Goal: Transaction & Acquisition: Purchase product/service

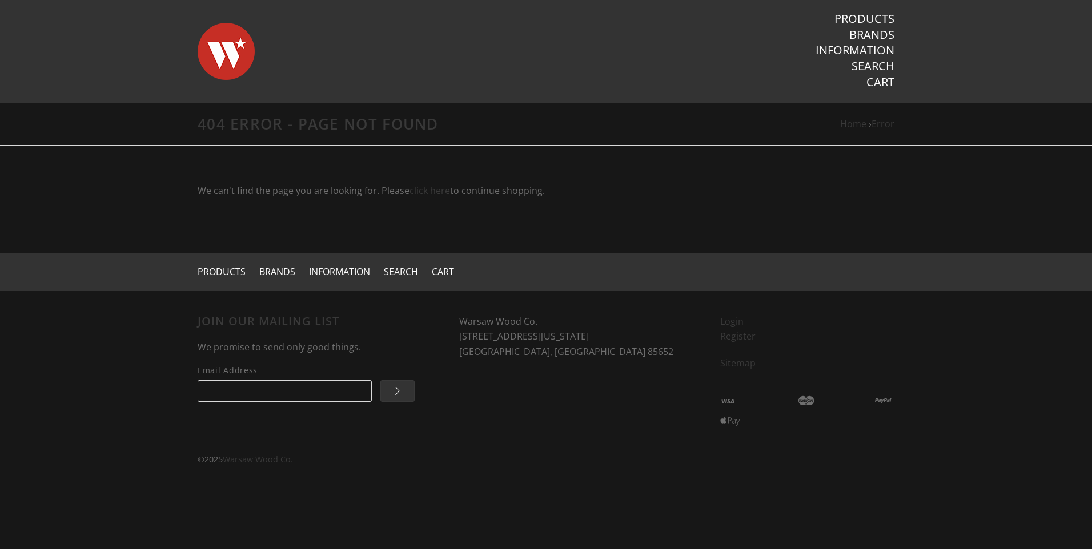
click at [230, 49] on img at bounding box center [226, 51] width 57 height 80
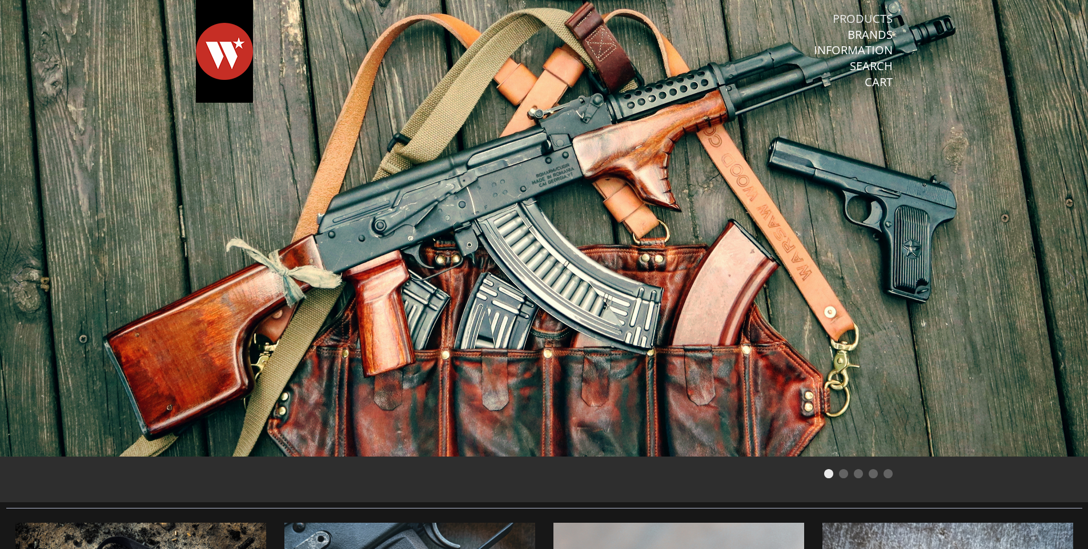
click at [871, 22] on link "Products" at bounding box center [862, 18] width 60 height 15
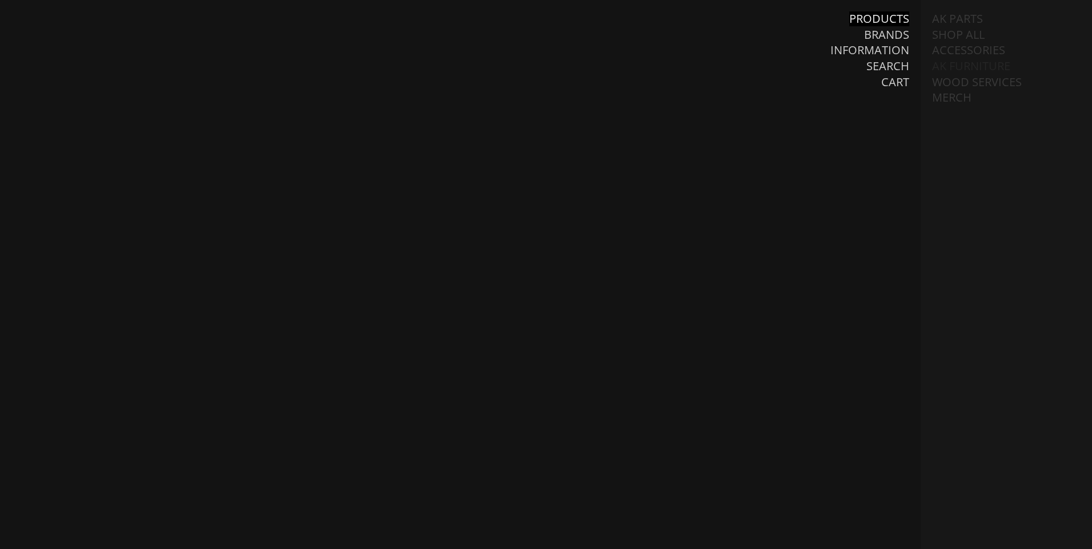
click at [958, 65] on link "AK Furniture" at bounding box center [971, 66] width 78 height 15
click at [965, 116] on link "Handguards" at bounding box center [982, 113] width 79 height 15
click at [970, 142] on link "View all Handguards" at bounding box center [1018, 137] width 126 height 30
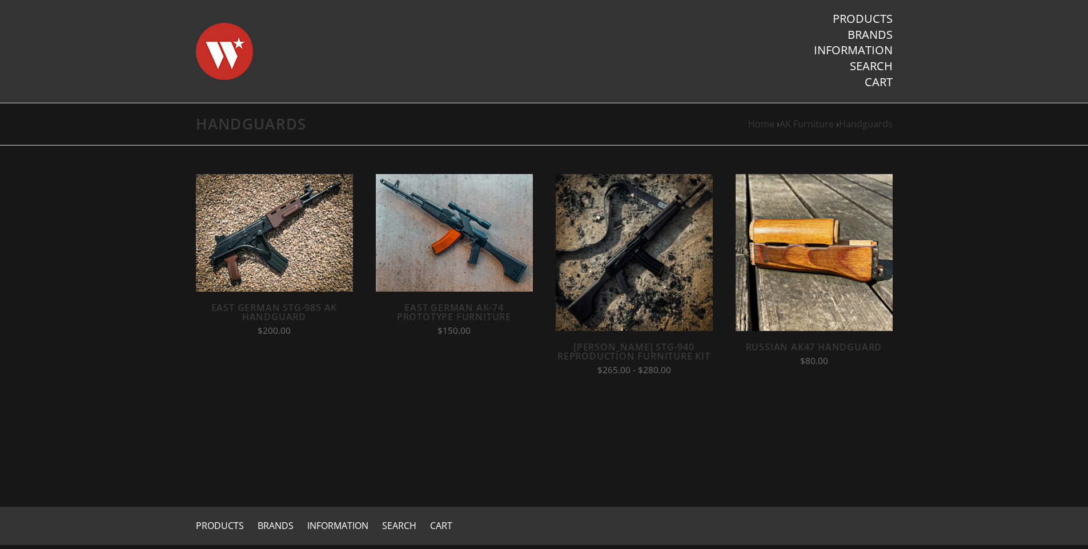
click at [774, 351] on link "Russian AK47 Handguard" at bounding box center [814, 347] width 136 height 13
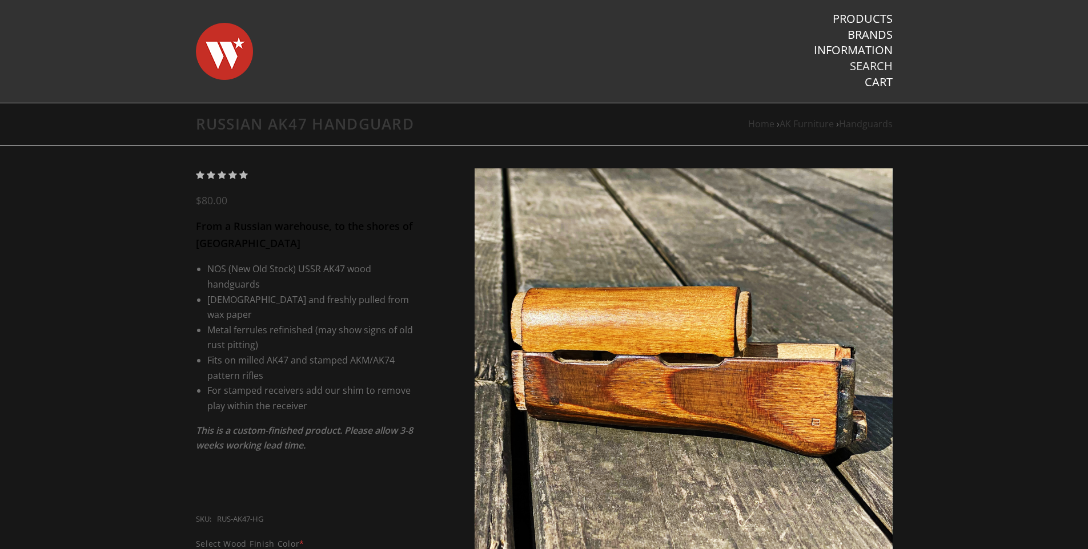
click at [876, 67] on link "Search" at bounding box center [871, 66] width 43 height 15
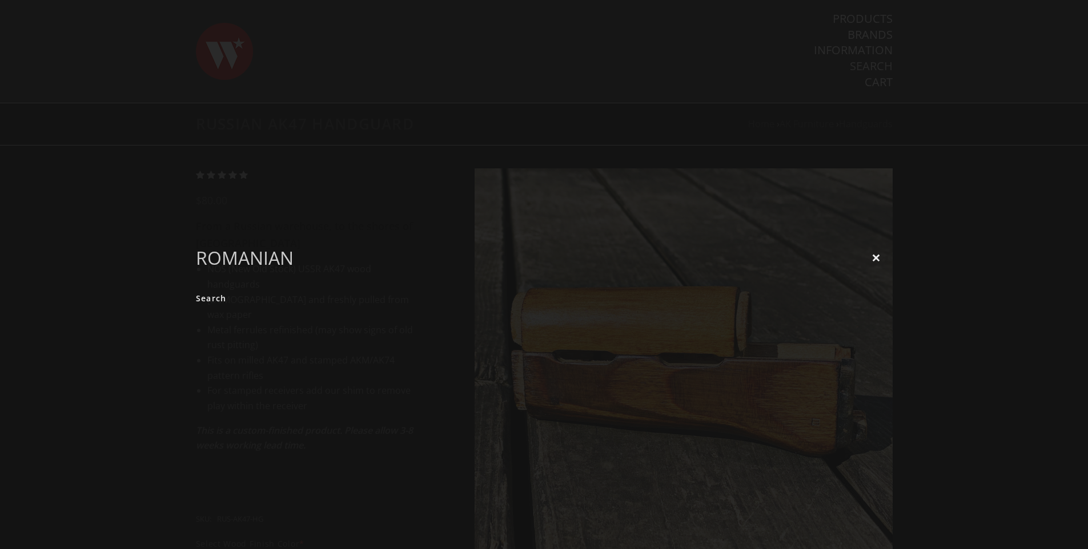
type input "romanian"
click at [196, 287] on input "Search" at bounding box center [211, 298] width 31 height 22
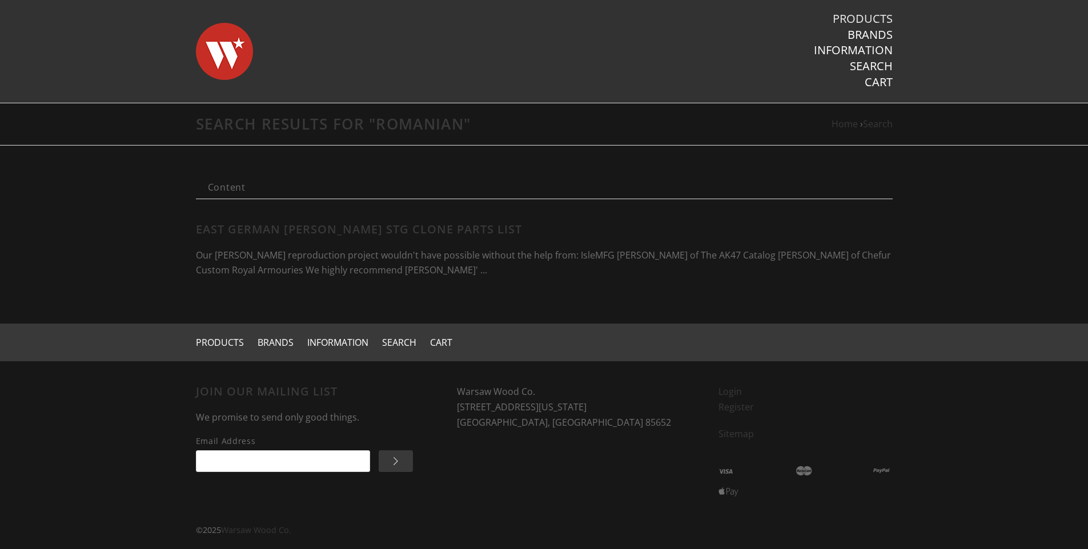
click at [867, 23] on link "Products" at bounding box center [862, 18] width 60 height 15
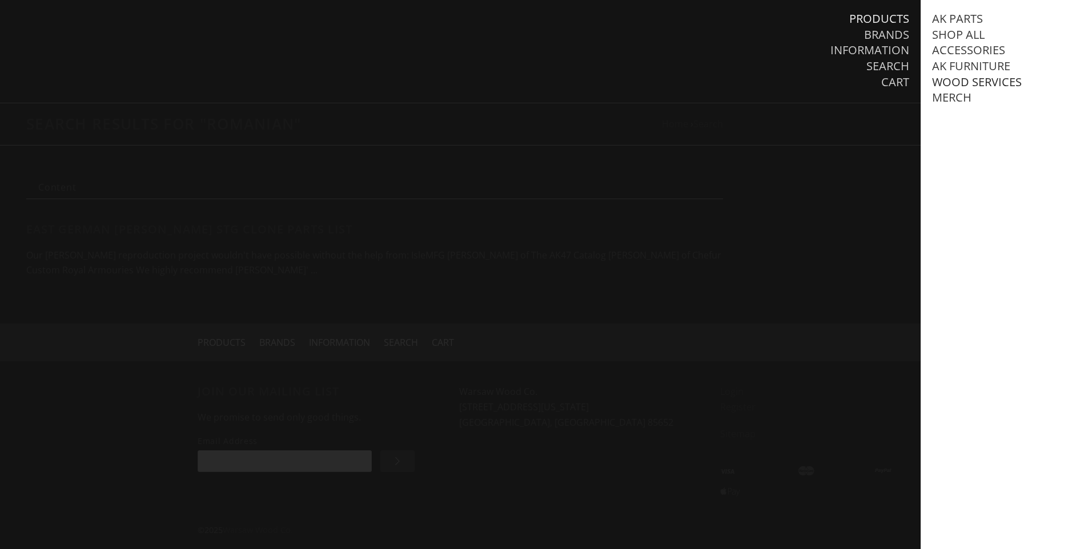
click at [985, 83] on link "Wood Services" at bounding box center [977, 82] width 90 height 15
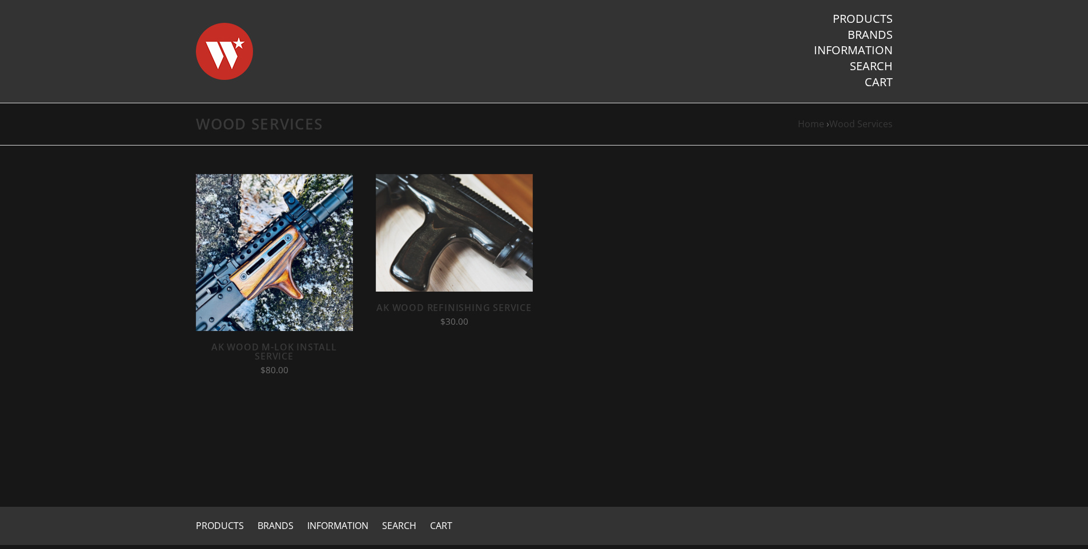
click at [265, 345] on link "AK Wood M-LOK Install Service" at bounding box center [274, 352] width 126 height 22
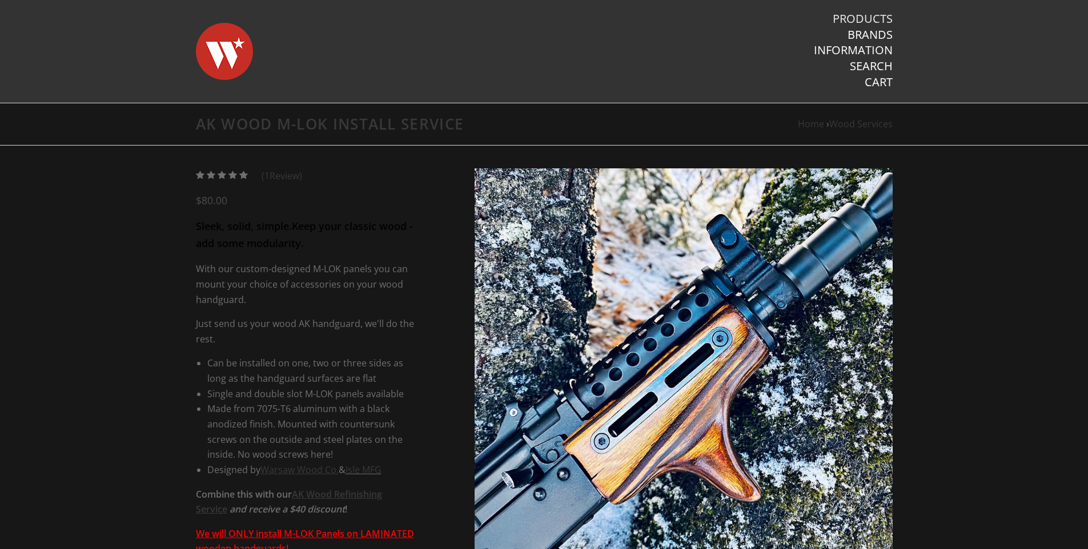
click at [867, 25] on link "Products" at bounding box center [862, 18] width 60 height 15
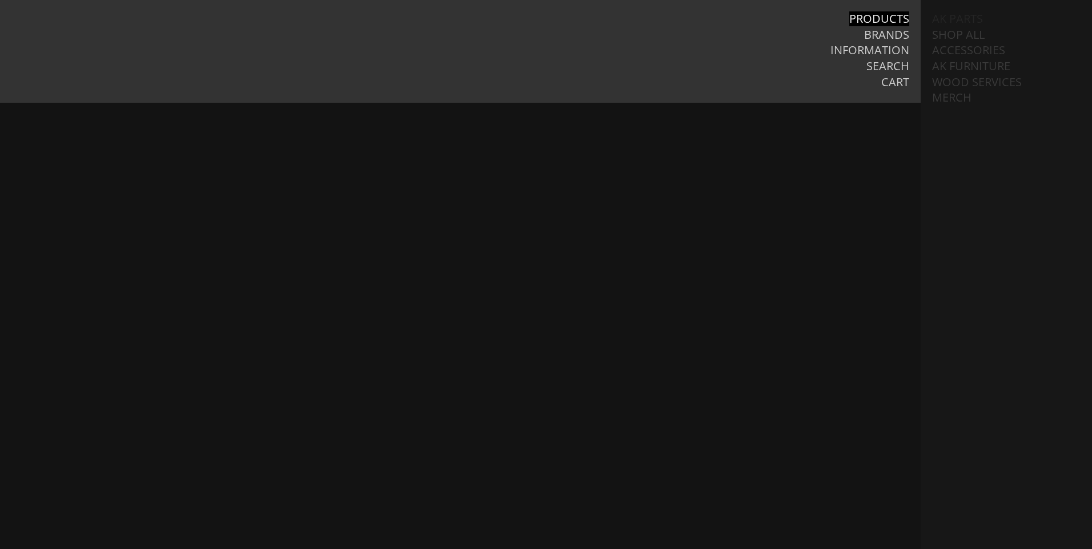
click at [955, 20] on link "AK Parts" at bounding box center [957, 18] width 51 height 15
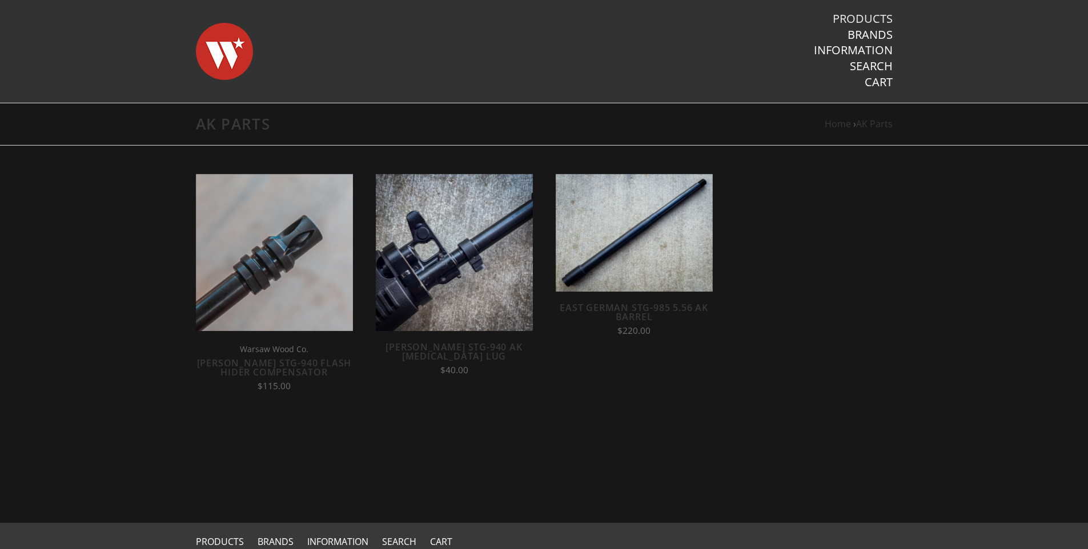
click at [866, 14] on link "Products" at bounding box center [862, 18] width 60 height 15
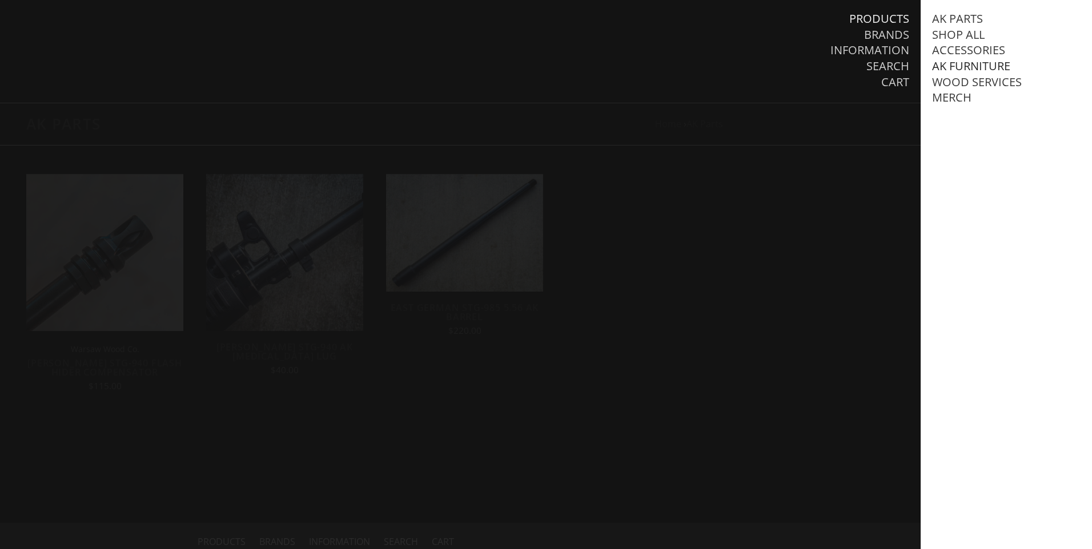
click at [960, 61] on link "AK Furniture" at bounding box center [971, 66] width 78 height 15
click at [962, 83] on link "View all AK Furniture" at bounding box center [1008, 82] width 130 height 15
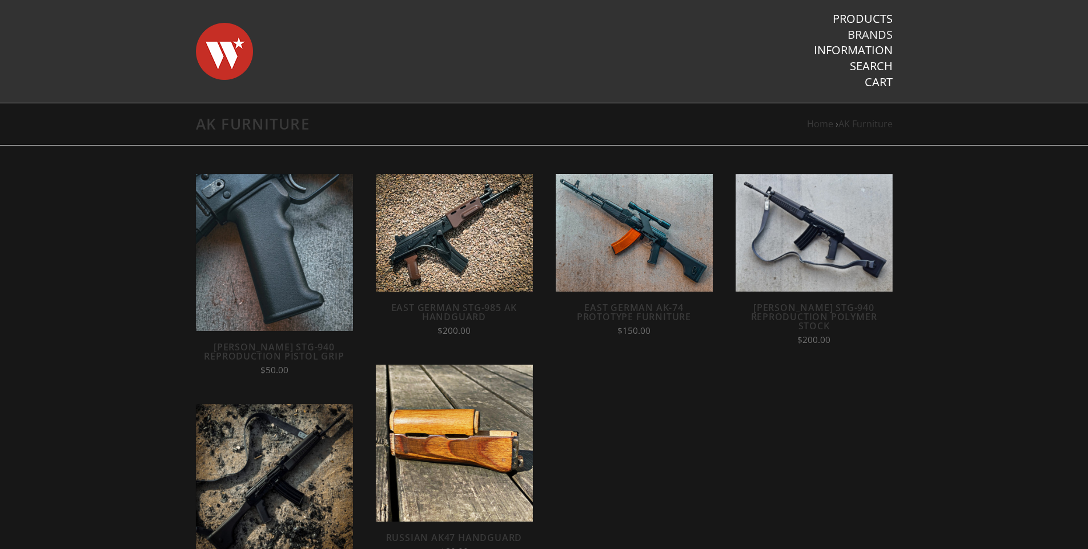
click at [879, 41] on link "Brands" at bounding box center [869, 34] width 45 height 15
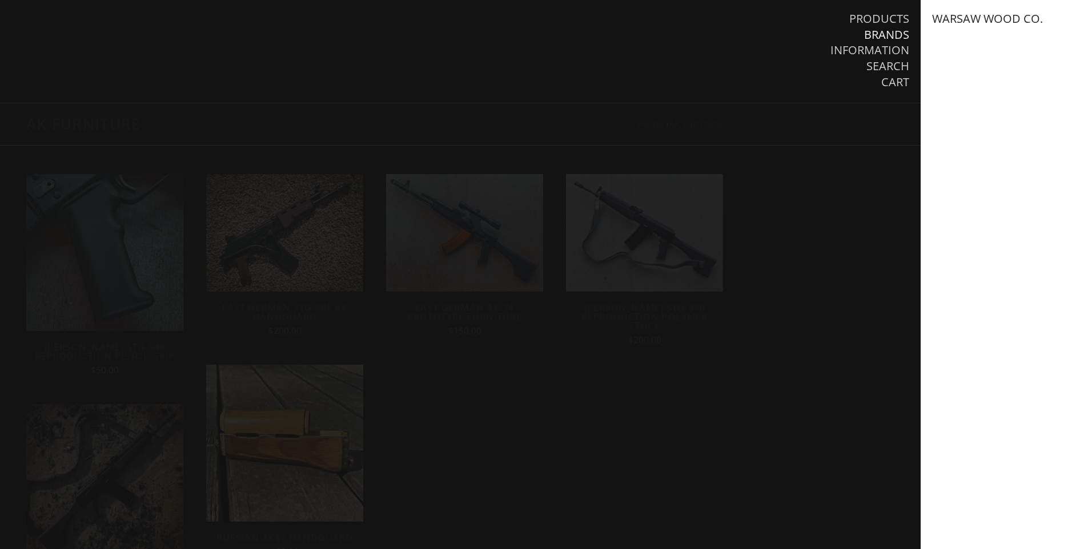
click at [976, 18] on link "Warsaw Wood Co." at bounding box center [987, 18] width 111 height 15
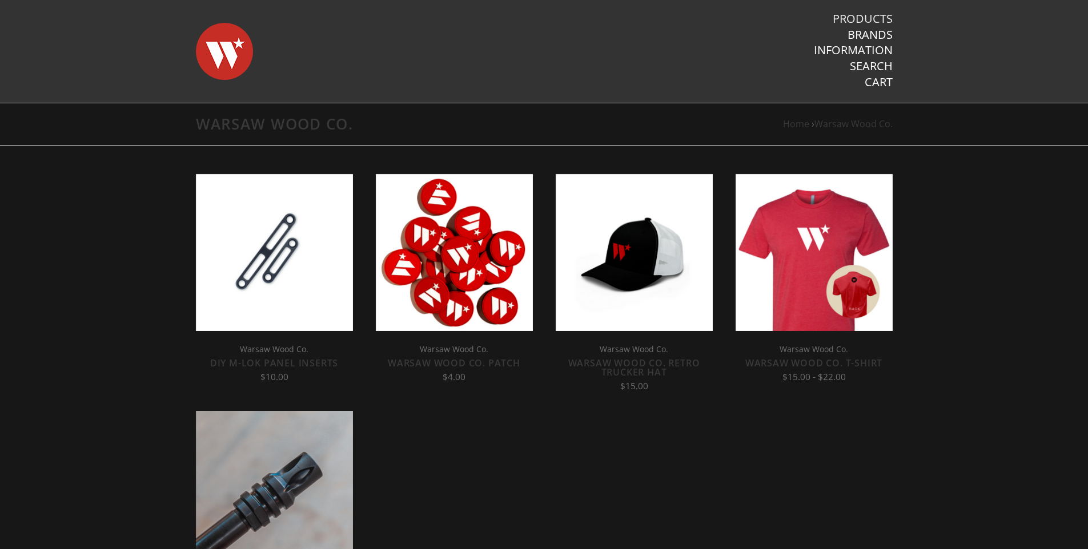
click at [878, 13] on link "Products" at bounding box center [862, 18] width 60 height 15
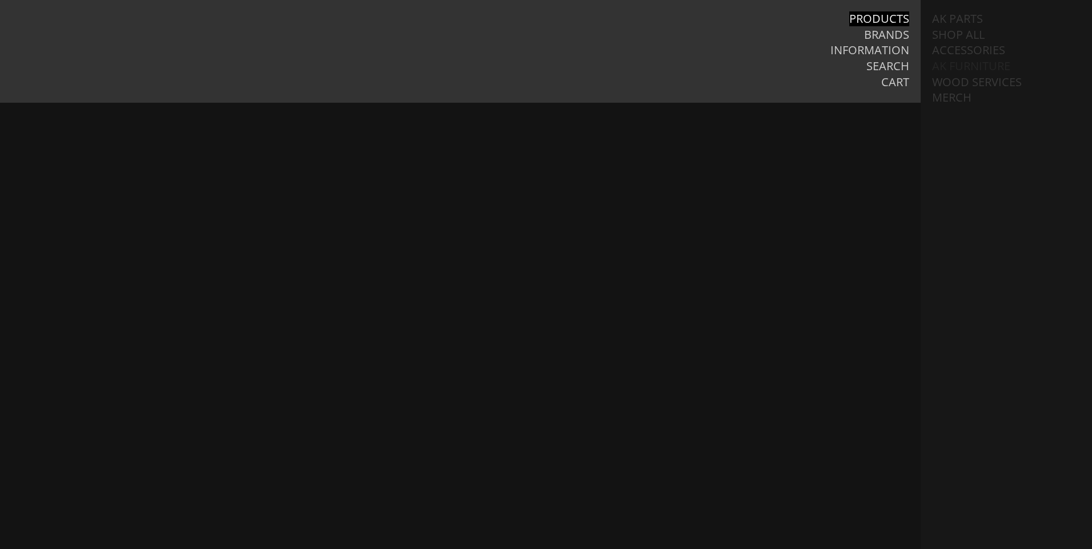
click at [966, 65] on link "AK Furniture" at bounding box center [971, 66] width 78 height 15
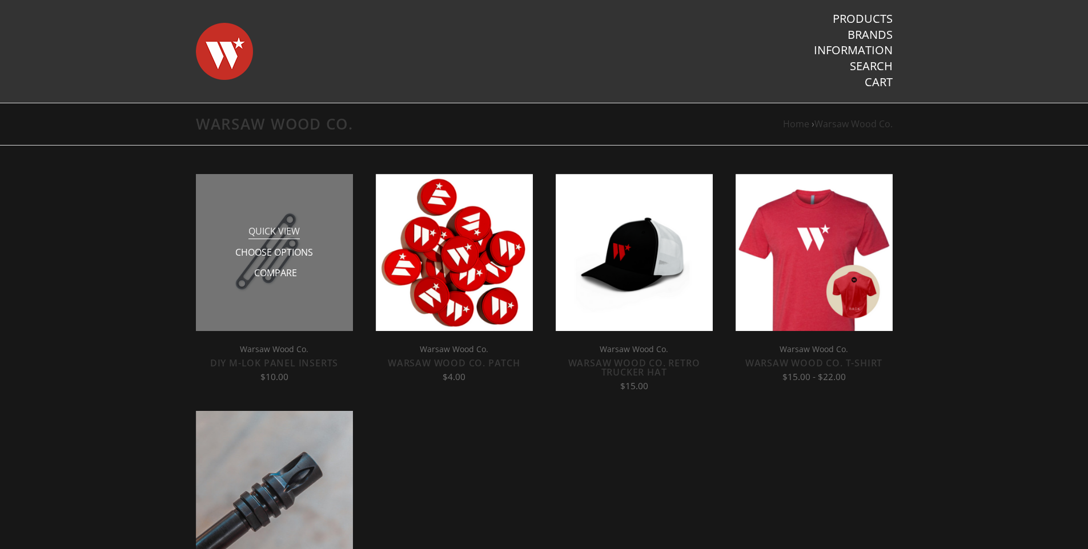
click at [278, 228] on span "Quick View" at bounding box center [273, 232] width 51 height 14
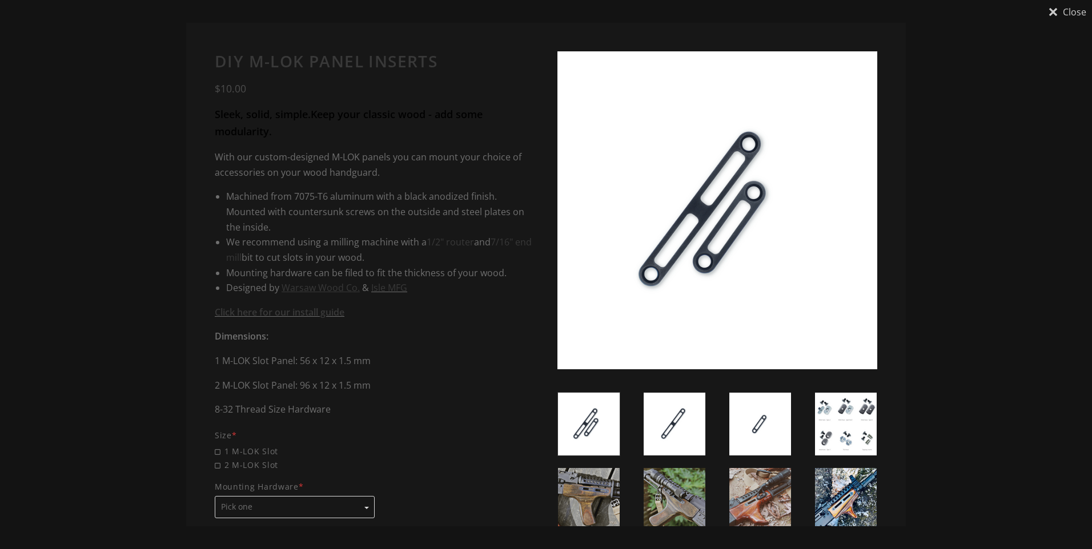
click at [85, 223] on div "Close DIY M-LOK Panel Inserts $10.00 Sleek, solid, simple. Keep your classic wo…" at bounding box center [546, 274] width 1092 height 549
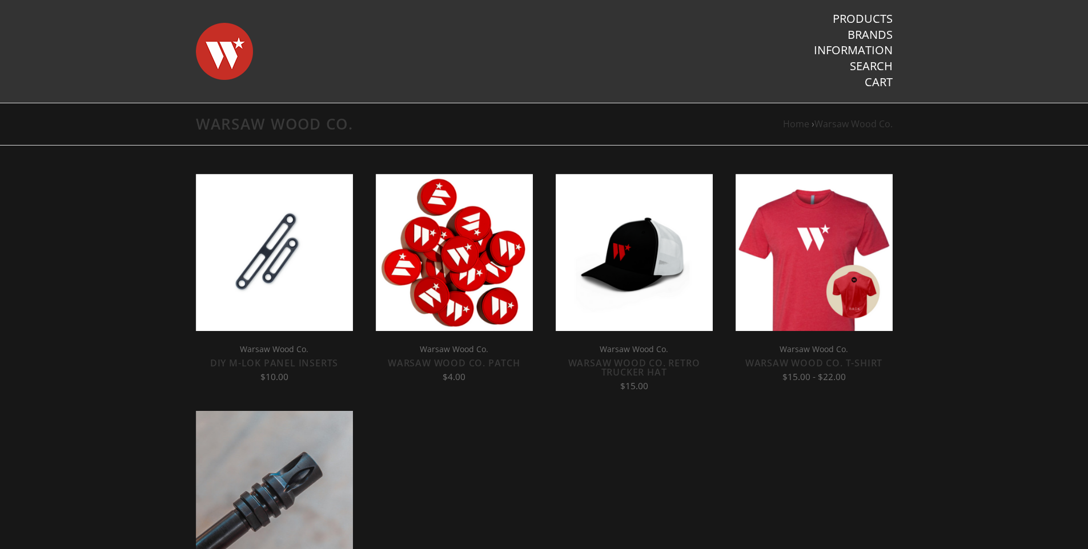
click at [258, 364] on link "DIY M-LOK Panel Inserts" at bounding box center [274, 363] width 128 height 13
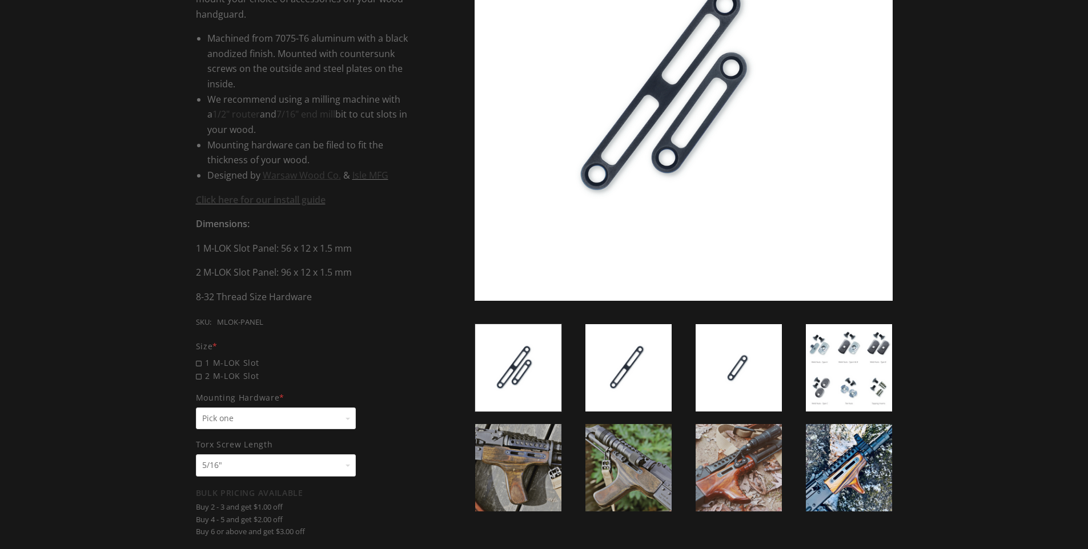
scroll to position [400, 0]
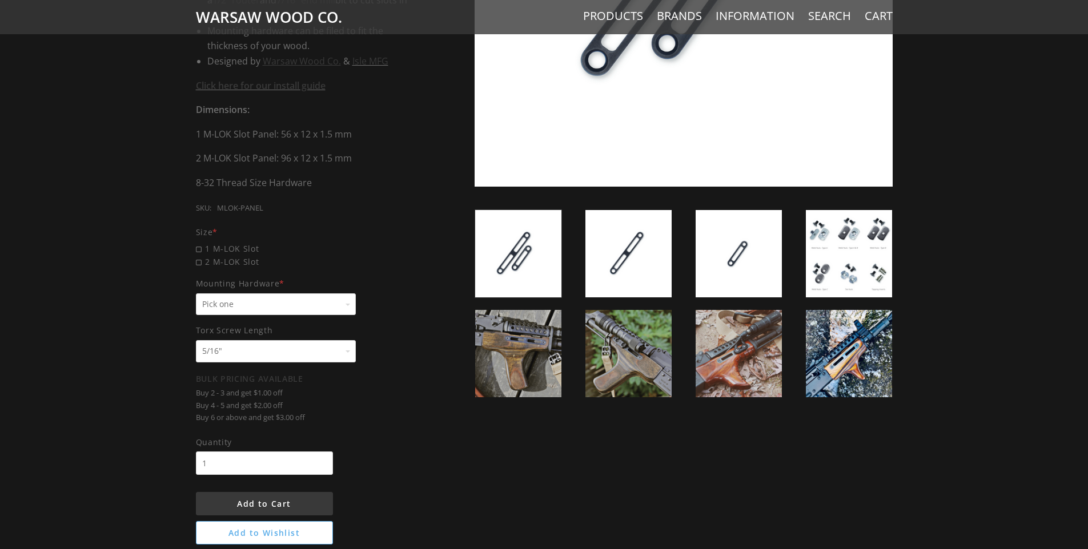
click at [856, 239] on img at bounding box center [849, 253] width 86 height 87
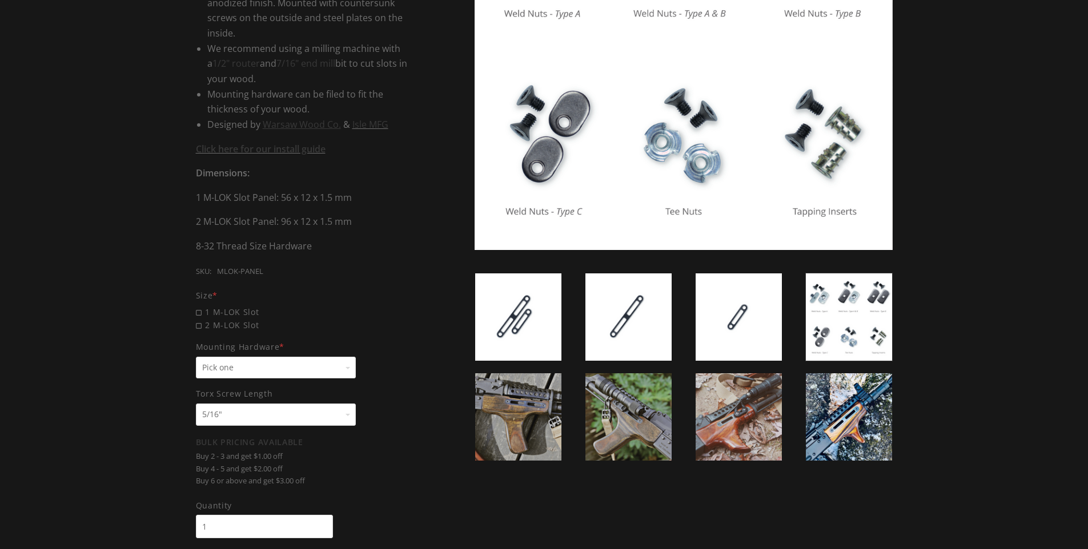
scroll to position [343, 0]
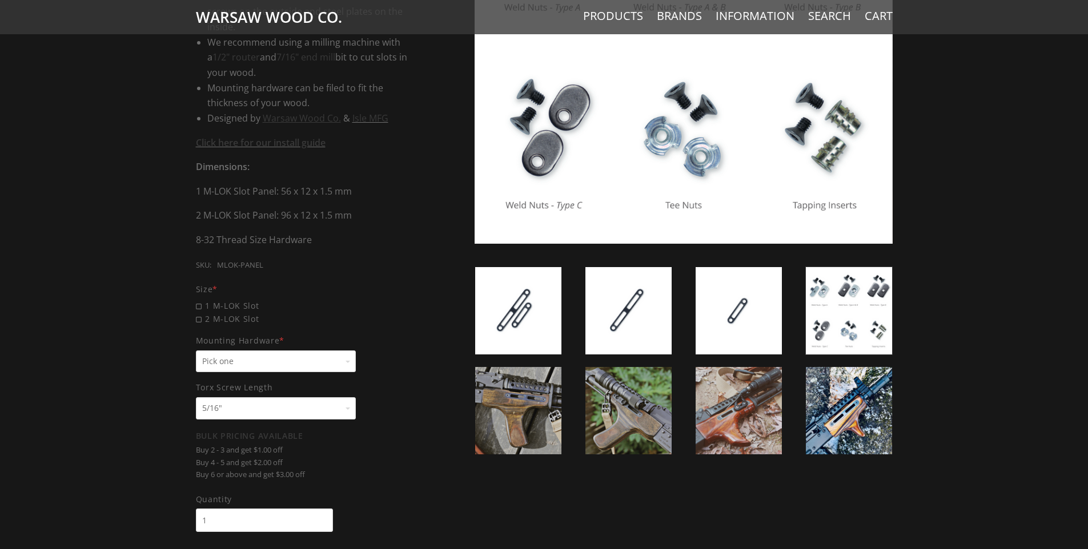
click at [259, 360] on select "Pick one None Weld Nuts - Type A & Torx Screws +$1 Weld Nuts - Type A + B & Tor…" at bounding box center [276, 362] width 160 height 22
click at [395, 345] on span "Mounting Hardware *" at bounding box center [305, 340] width 219 height 13
click at [356, 351] on select "Pick one None Weld Nuts - Type A & Torx Screws +$1 Weld Nuts - Type A + B & Tor…" at bounding box center [276, 362] width 160 height 22
click at [233, 316] on span "2 M-LOK Slot" at bounding box center [305, 318] width 219 height 13
click at [233, 313] on input "2 M-LOK Slot" at bounding box center [276, 312] width 160 height 1
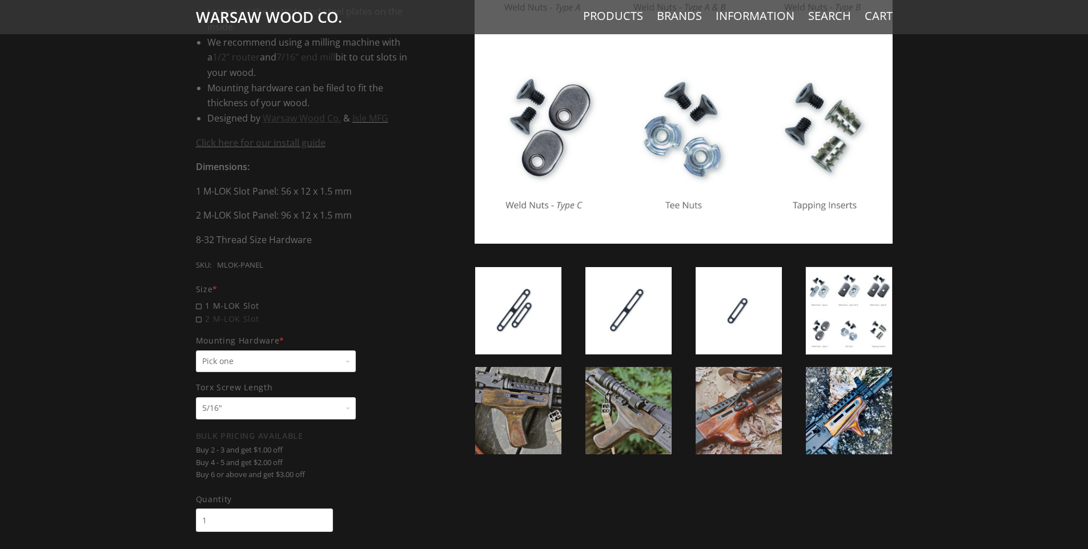
radio input "true"
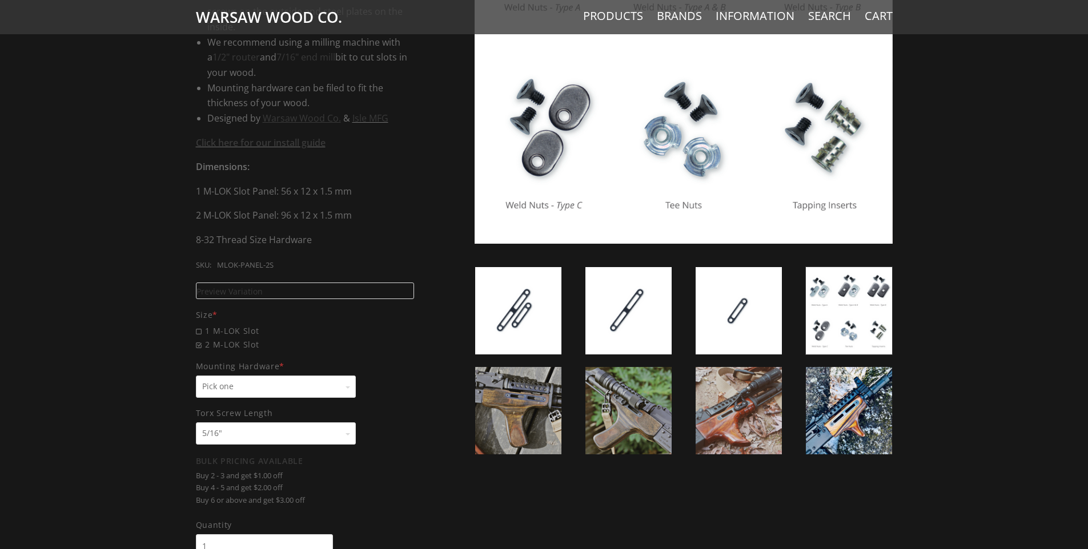
click at [234, 299] on link "Preview Variation" at bounding box center [305, 291] width 219 height 17
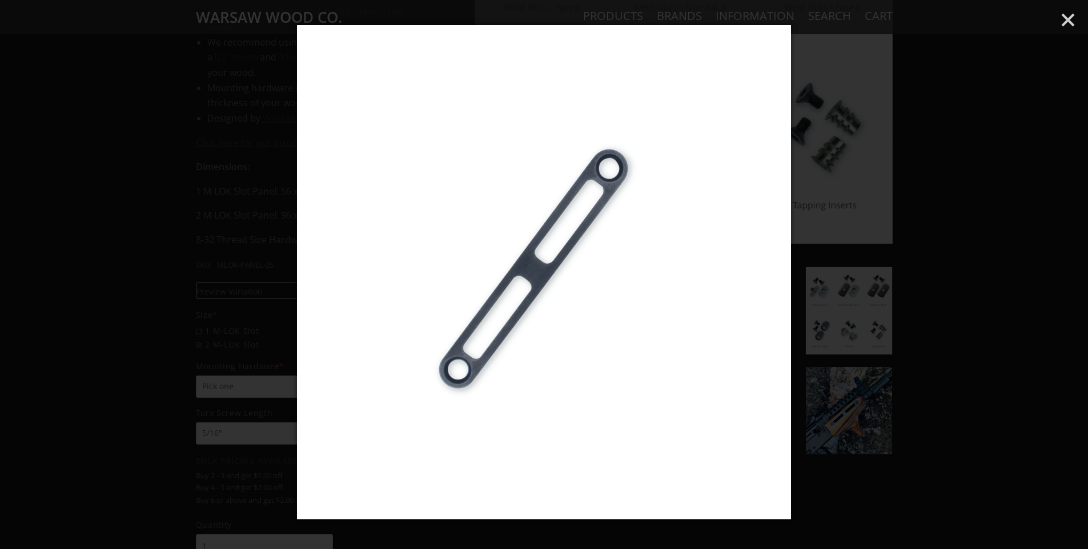
click at [134, 280] on div at bounding box center [544, 274] width 1088 height 549
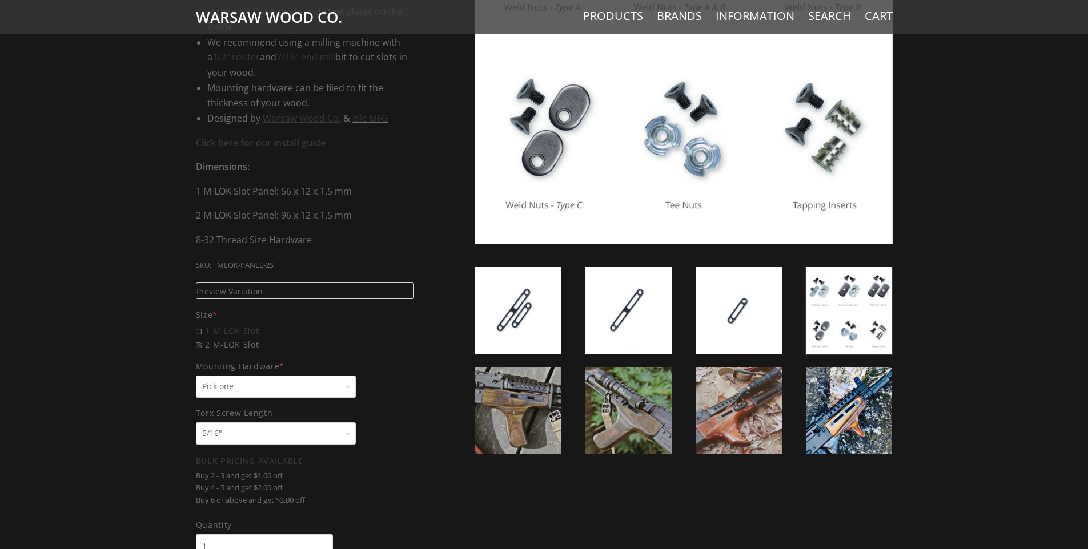
click at [229, 328] on span "1 M-LOK Slot" at bounding box center [305, 330] width 219 height 13
click at [229, 325] on input "1 M-LOK Slot" at bounding box center [276, 324] width 160 height 1
radio input "true"
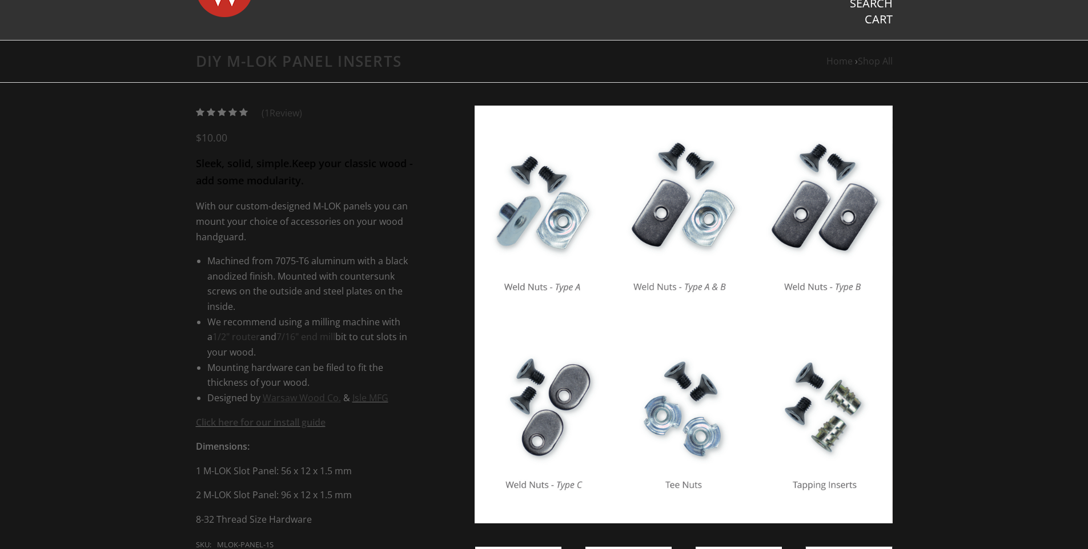
scroll to position [171, 0]
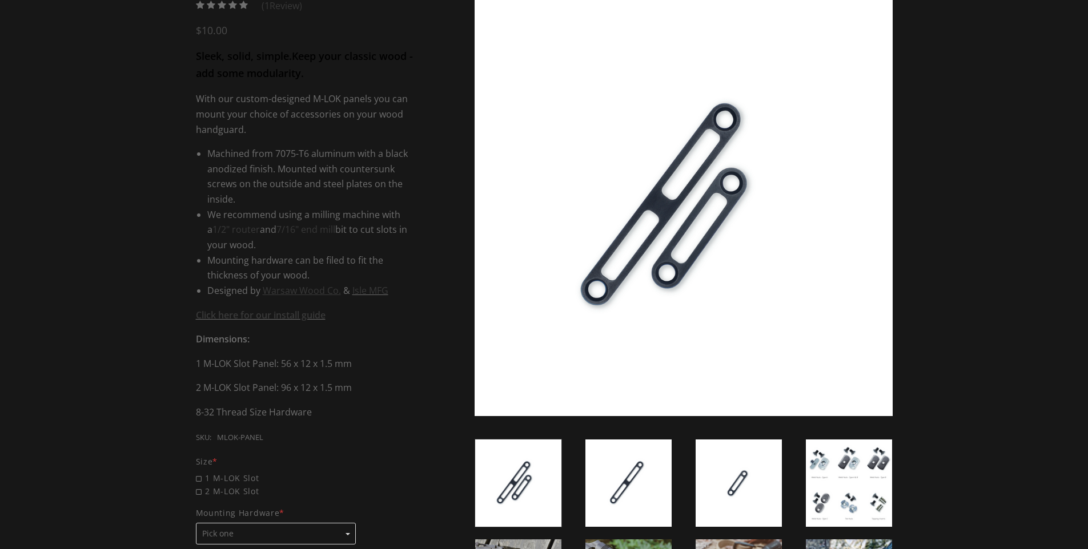
scroll to position [170, 0]
click at [102, 274] on div "5 / 5 ( 1 Review) $10.00 Sleek, solid, simple. Keep your classic wood - add som…" at bounding box center [544, 389] width 1088 height 828
click at [131, 49] on div "5 / 5 ( 1 Review) $10.00 Sleek, solid, simple. Keep your classic wood - add som…" at bounding box center [544, 389] width 1088 height 828
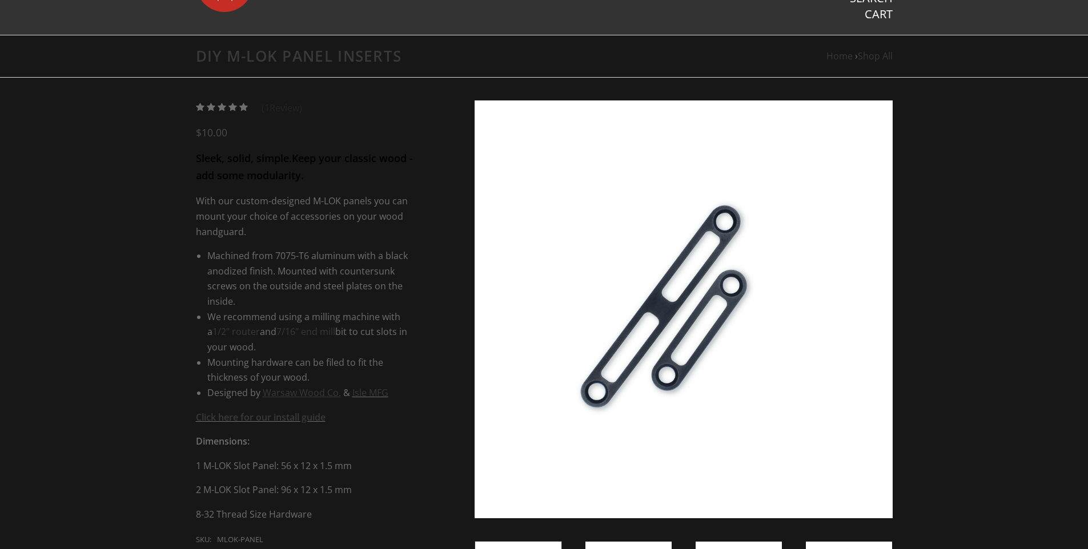
scroll to position [0, 0]
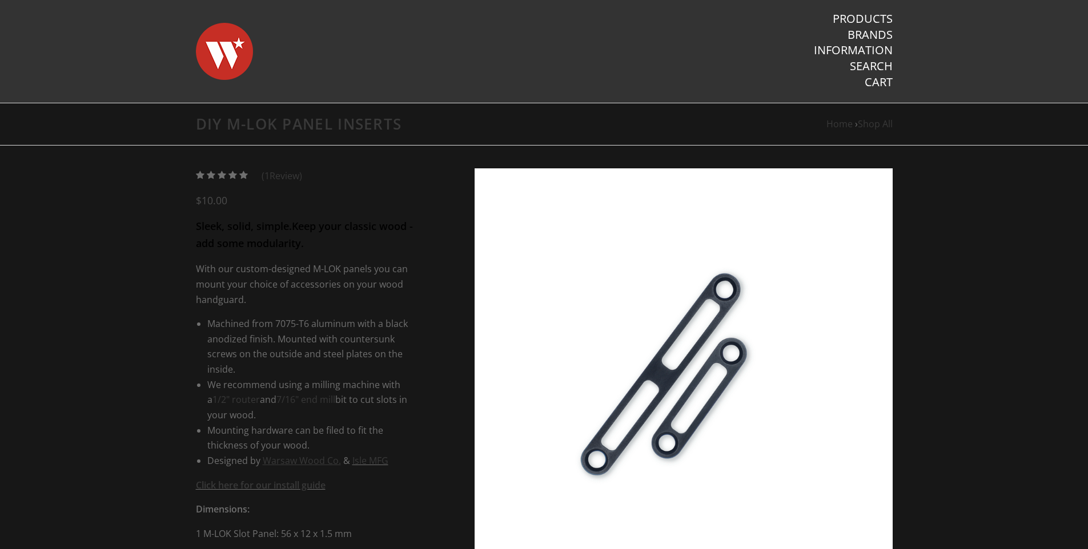
click at [203, 67] on img at bounding box center [224, 51] width 57 height 80
